Goal: Register for event/course

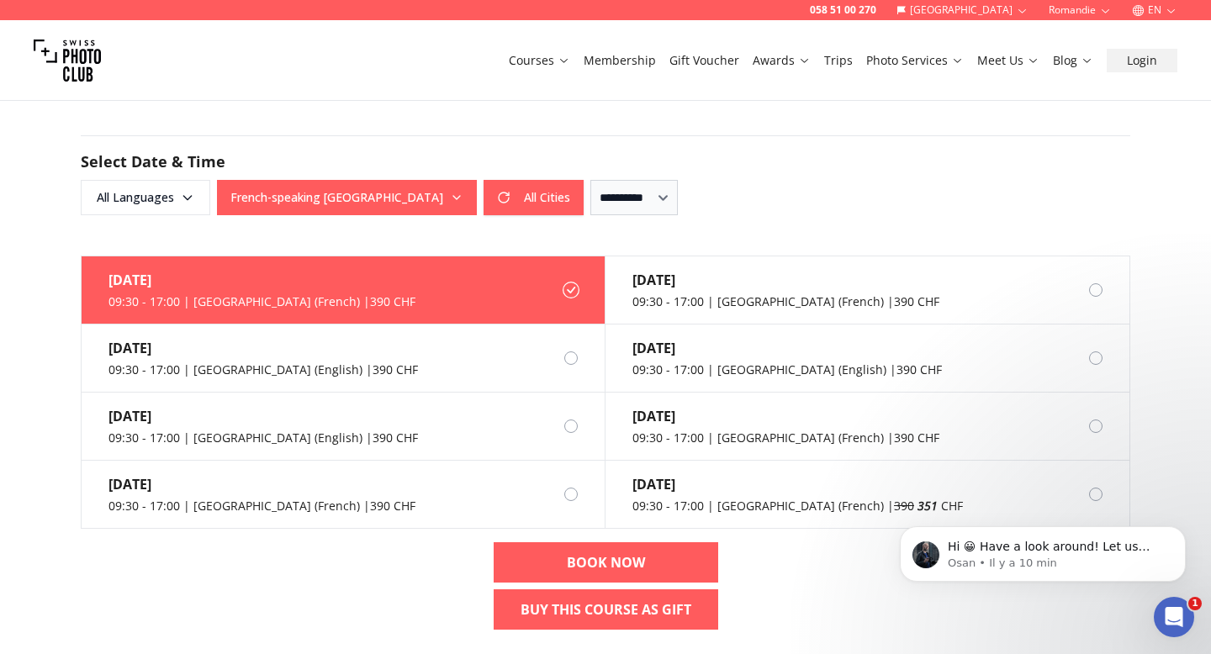
scroll to position [1619, 0]
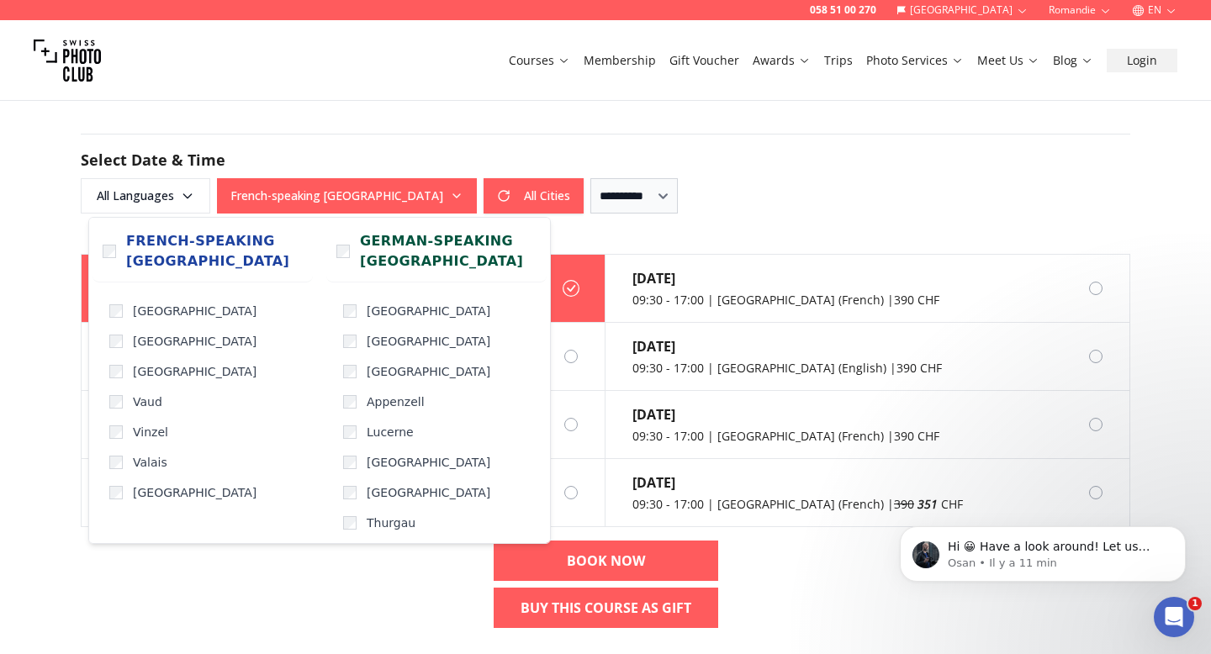
click at [395, 193] on button "French-speaking [GEOGRAPHIC_DATA]" at bounding box center [347, 195] width 260 height 35
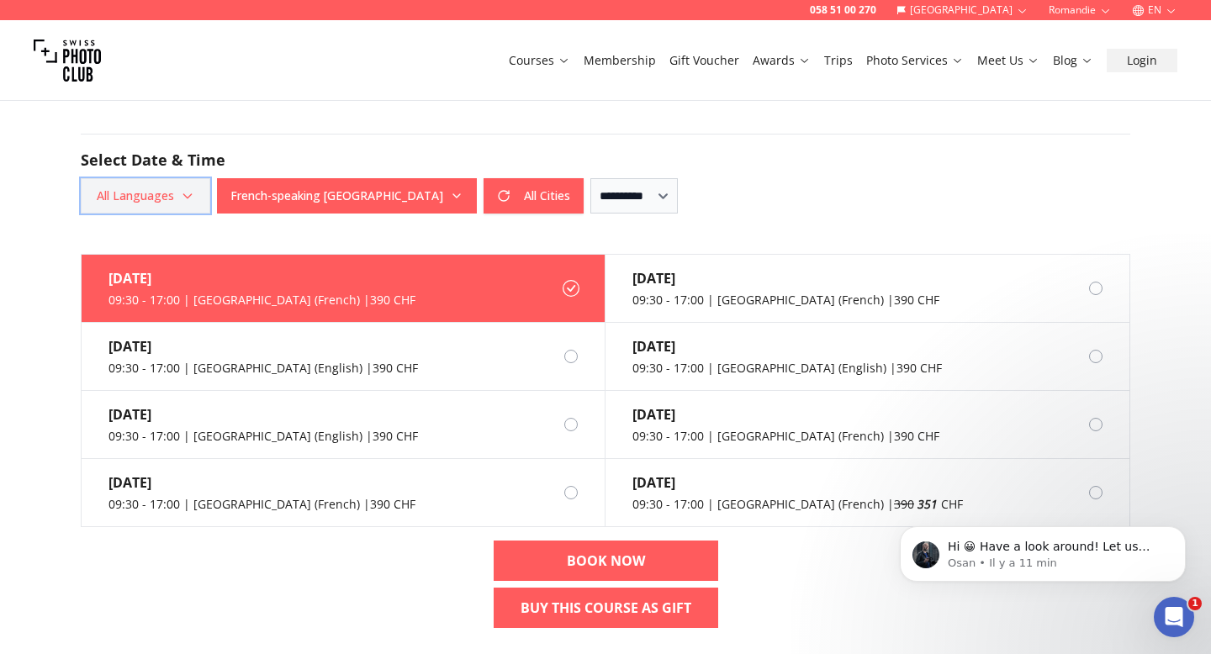
click at [177, 198] on span "All Languages" at bounding box center [145, 196] width 124 height 30
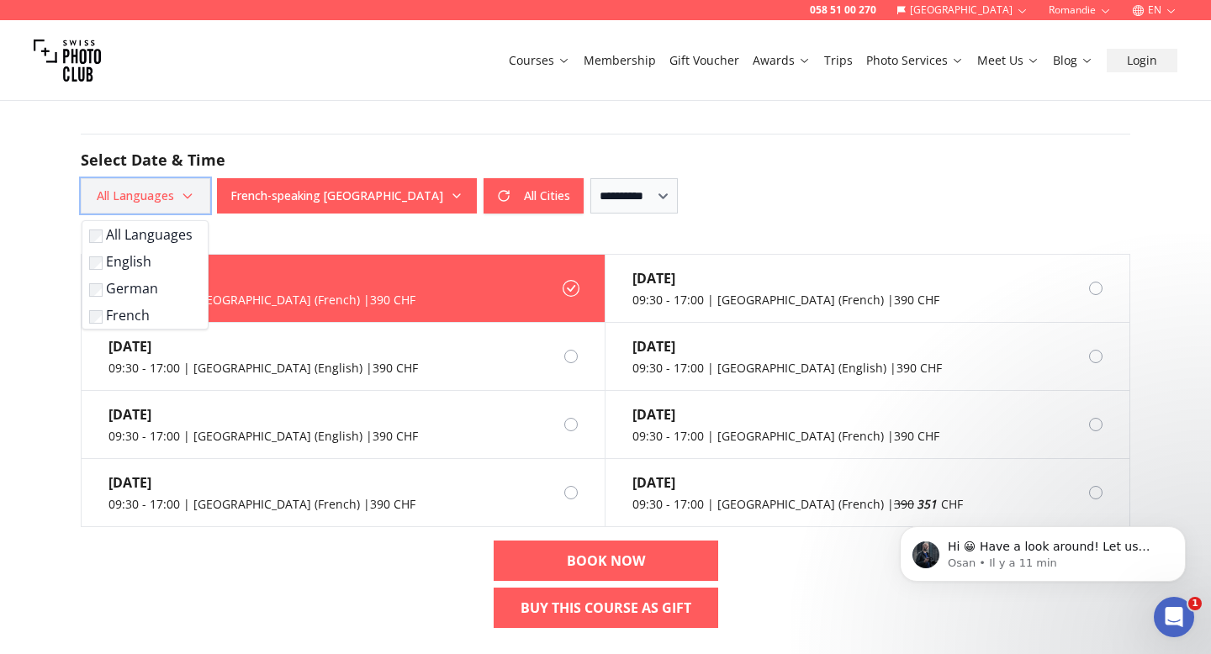
click at [177, 198] on span "All Languages" at bounding box center [145, 196] width 124 height 30
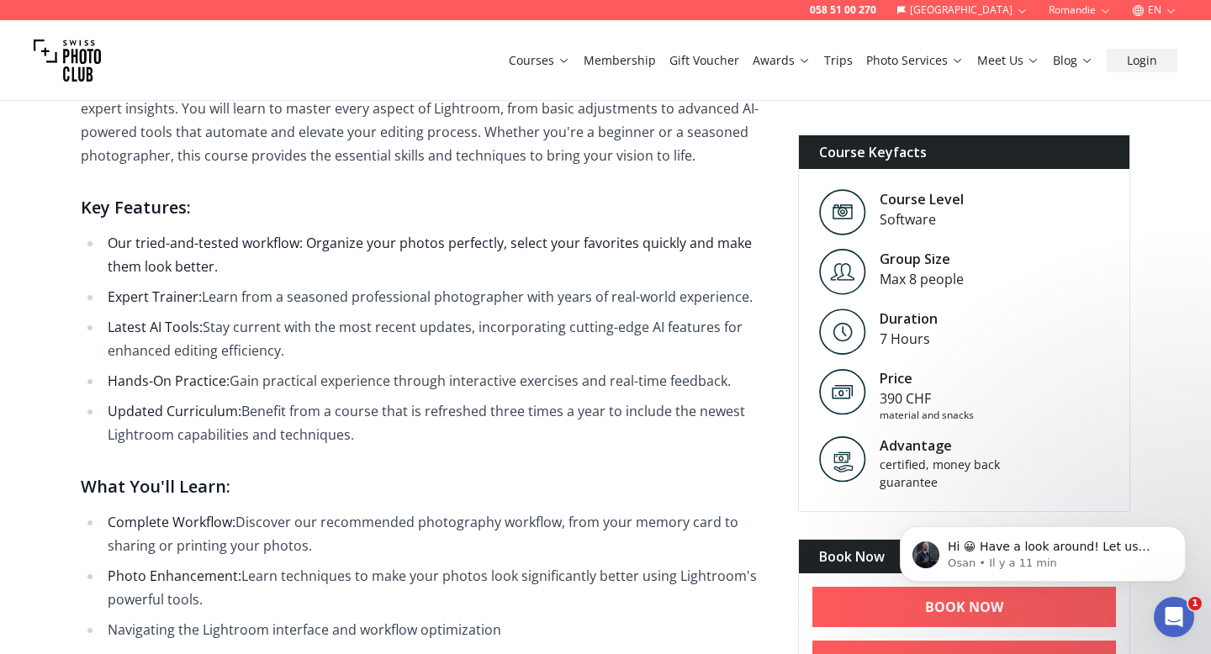
scroll to position [602, 0]
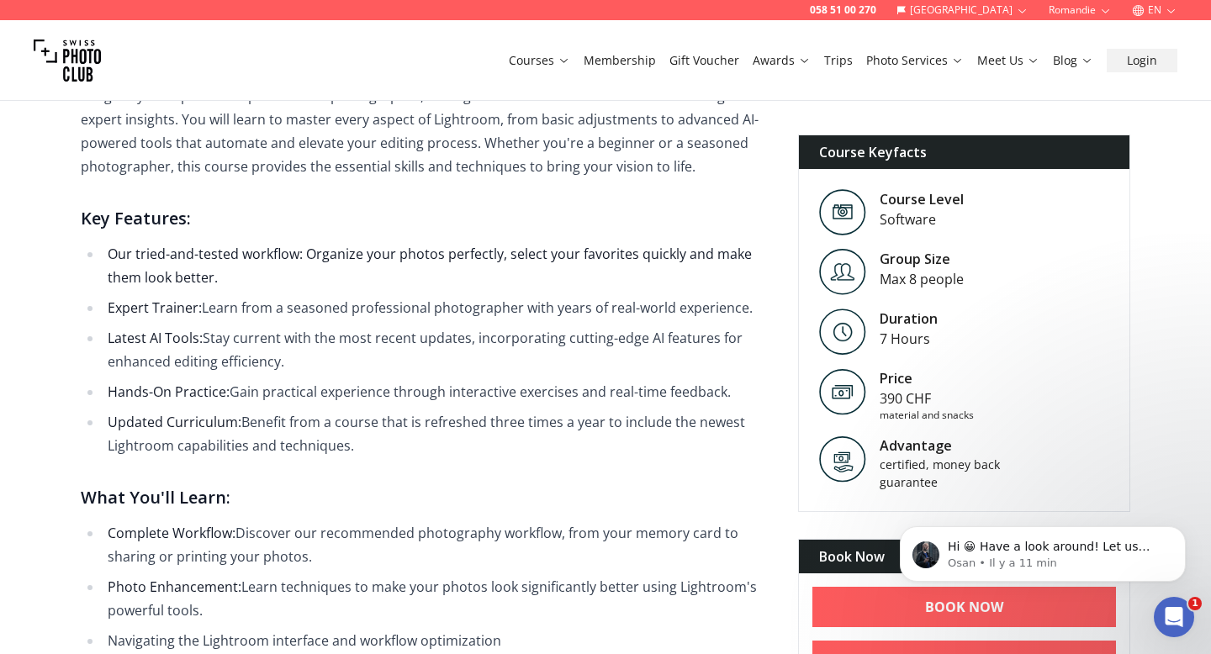
click at [718, 62] on link "Gift Voucher" at bounding box center [704, 60] width 70 height 17
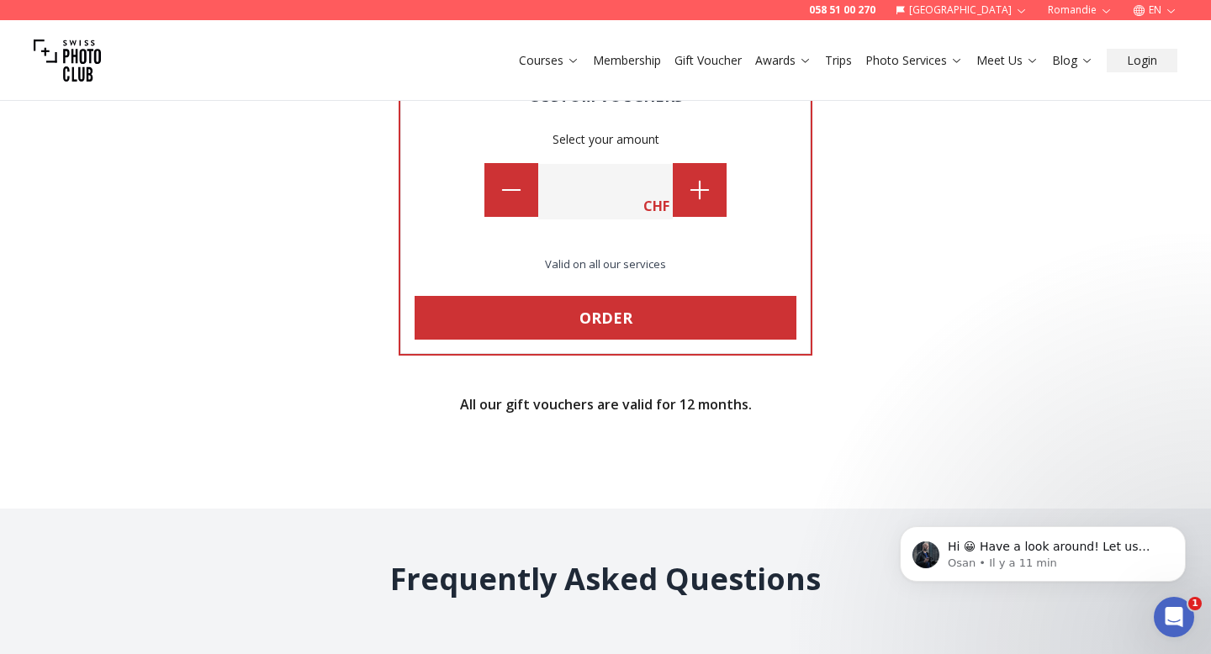
scroll to position [1525, 0]
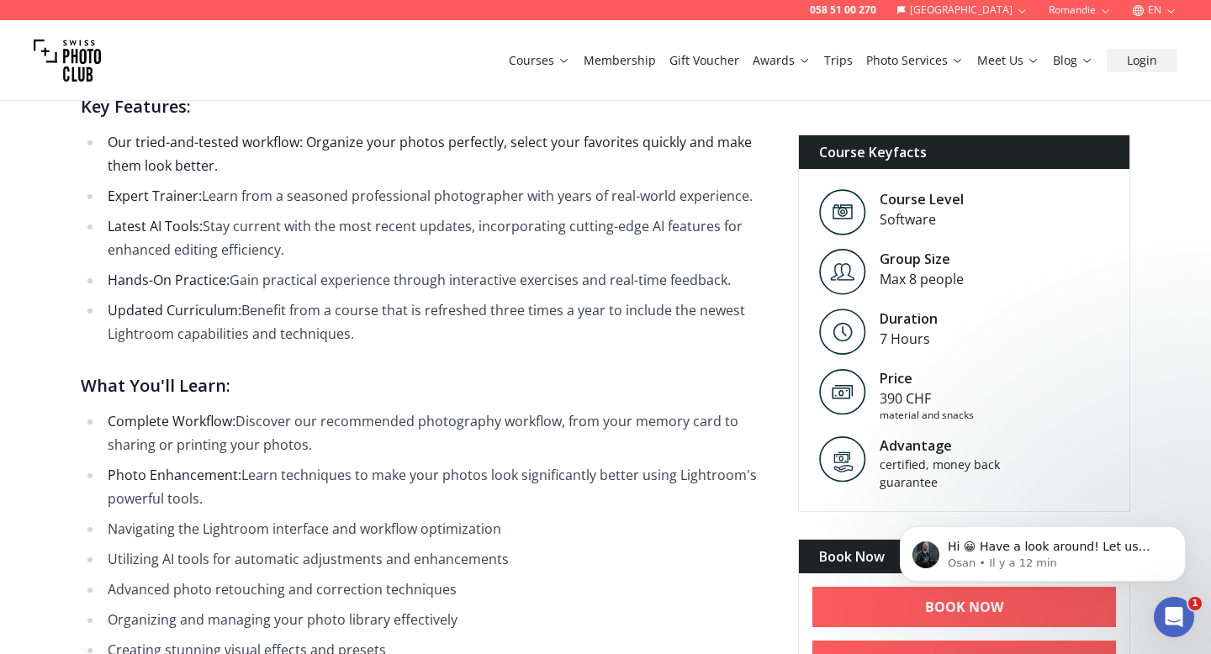
scroll to position [710, 0]
